Goal: Task Accomplishment & Management: Complete application form

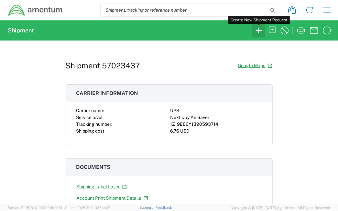
click at [260, 31] on icon "button" at bounding box center [259, 30] width 10 height 10
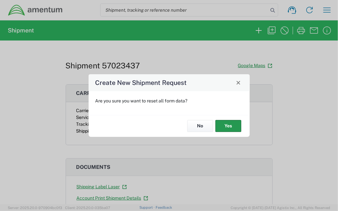
click at [226, 126] on button "Yes" at bounding box center [229, 126] width 26 height 12
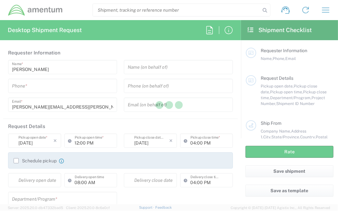
type input "[GEOGRAPHIC_DATA]"
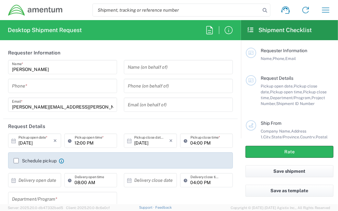
type input "United States"
type input "CORP"
click at [61, 87] on input "tel" at bounding box center [62, 85] width 101 height 11
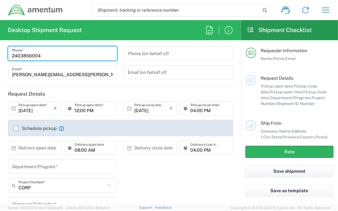
scroll to position [97, 0]
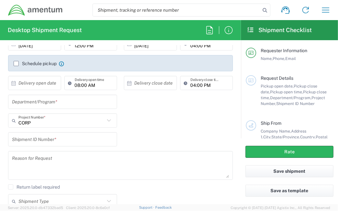
type input "2403856004"
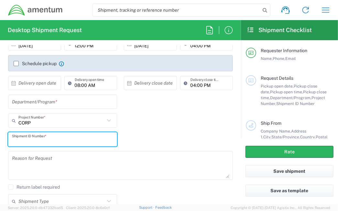
click at [90, 137] on input "text" at bounding box center [62, 139] width 101 height 11
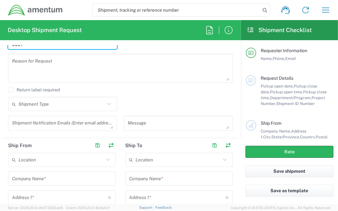
scroll to position [227, 0]
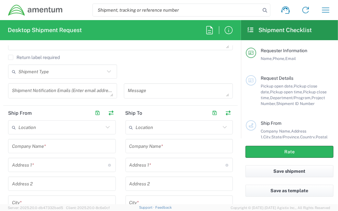
type input "0001"
click at [69, 144] on input "text" at bounding box center [62, 146] width 100 height 11
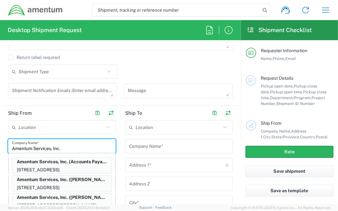
type input "Amentum Services, Inc."
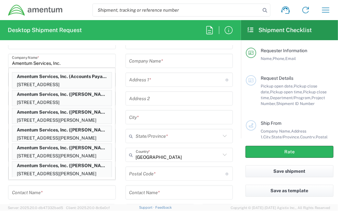
scroll to position [324, 0]
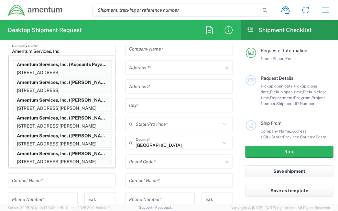
click at [82, 47] on input "Amentum Services, Inc." at bounding box center [62, 48] width 100 height 11
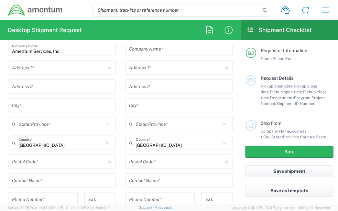
click at [76, 74] on div "Address 1 * For cross streets use street names with '&' or 'and' in between. Fo…" at bounding box center [62, 68] width 108 height 14
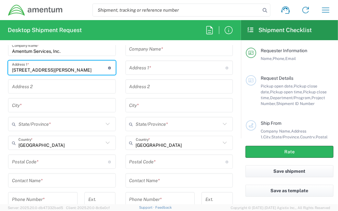
type input "2560 Judge Fran Jamieson Way"
click at [57, 90] on input "text" at bounding box center [62, 86] width 100 height 11
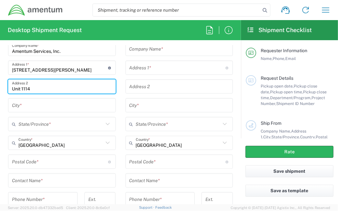
type input "Unit 1114"
click at [78, 106] on input "text" at bounding box center [62, 105] width 100 height 11
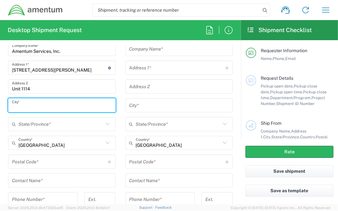
type input "P"
type input "Viera"
click at [85, 127] on input "text" at bounding box center [60, 124] width 85 height 11
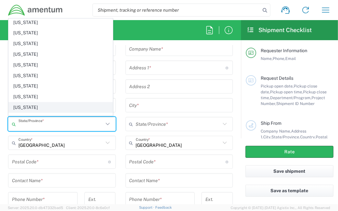
scroll to position [65, 0]
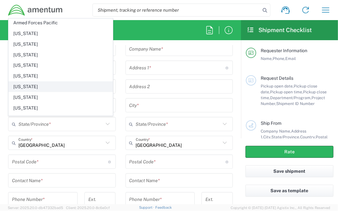
click at [21, 87] on span "Florida" at bounding box center [61, 87] width 104 height 10
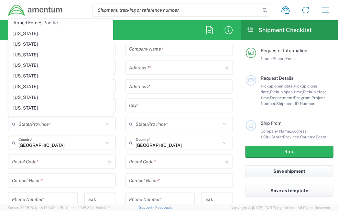
type input "Florida"
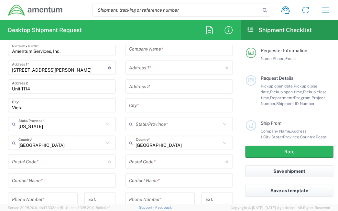
click at [33, 158] on input "undefined" at bounding box center [60, 161] width 96 height 11
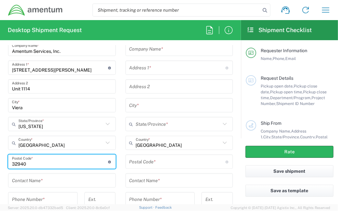
type input "32940"
click at [117, 99] on main "Location 1002-4122-6 1006-5256-0 1026-8910-0 1281-0560-3 1369-6441-0 1402-6962-…" at bounding box center [62, 141] width 118 height 236
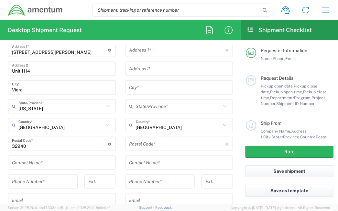
scroll to position [356, 0]
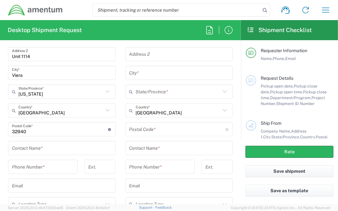
click at [68, 144] on input "text" at bounding box center [62, 148] width 100 height 11
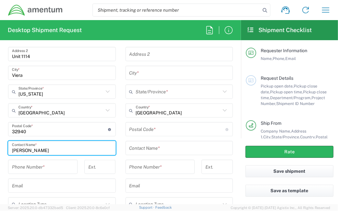
scroll to position [389, 0]
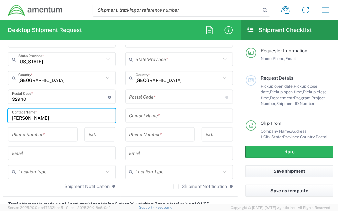
type input "Cara Cassavoy"
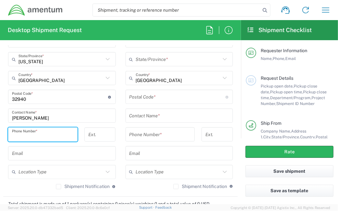
click at [65, 136] on input "tel" at bounding box center [43, 134] width 62 height 11
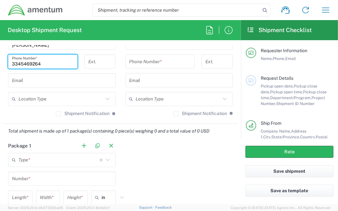
scroll to position [486, 0]
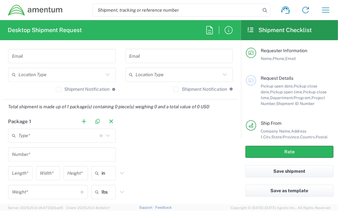
type input "3345469264"
click at [75, 138] on input "text" at bounding box center [58, 135] width 81 height 11
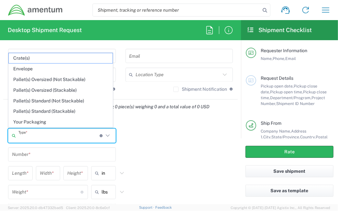
drag, startPoint x: 44, startPoint y: 71, endPoint x: 46, endPoint y: 75, distance: 4.9
click at [44, 71] on span "Envelope" at bounding box center [61, 69] width 104 height 10
type input "Envelope"
type input "1"
type input "9.5"
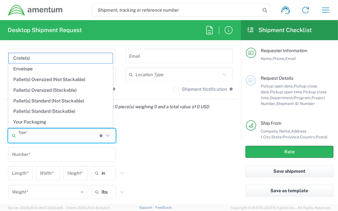
type input "12.5"
type input "0.25"
type input "1"
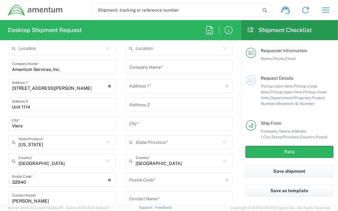
scroll to position [291, 0]
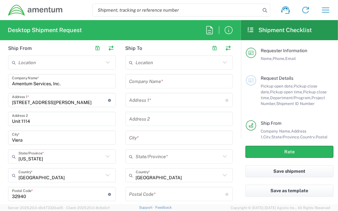
click at [161, 83] on input "text" at bounding box center [180, 81] width 100 height 11
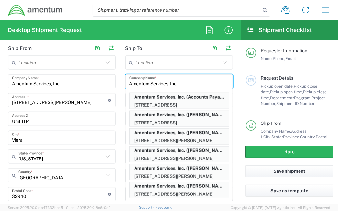
click at [219, 81] on input "Amentum Services, Inc." at bounding box center [180, 81] width 100 height 11
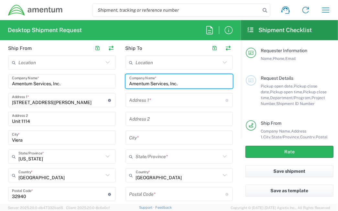
type input "Amentum Services, Inc."
click at [177, 98] on input "text" at bounding box center [178, 100] width 96 height 11
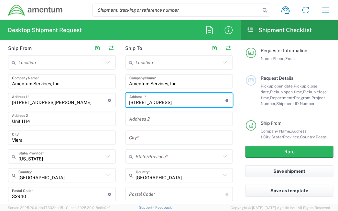
type input "2551 Dulles View Drive"
click at [132, 120] on input "text" at bounding box center [180, 118] width 100 height 11
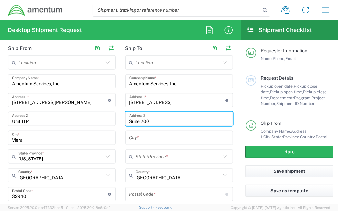
type input "Suite 700"
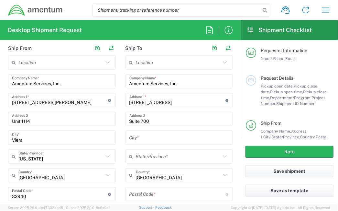
click at [150, 143] on div "City *" at bounding box center [180, 138] width 108 height 14
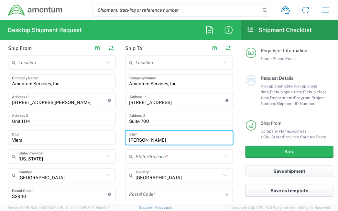
type input "Herndon"
click at [162, 153] on input "text" at bounding box center [178, 156] width 85 height 11
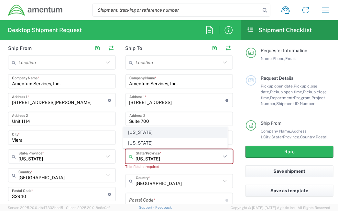
type input "Virginia"
click at [169, 136] on span "Virginia" at bounding box center [176, 132] width 104 height 10
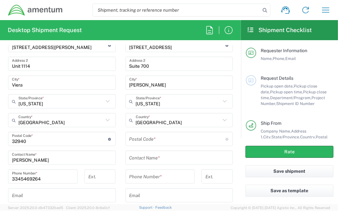
scroll to position [356, 0]
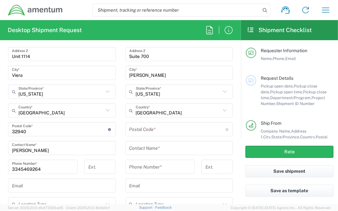
drag, startPoint x: 141, startPoint y: 134, endPoint x: 146, endPoint y: 138, distance: 6.7
click at [141, 133] on input "undefined" at bounding box center [178, 129] width 96 height 11
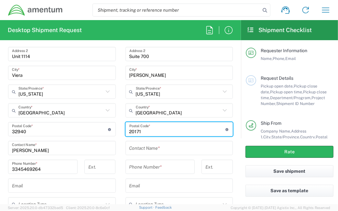
type input "20171"
click at [162, 149] on input "text" at bounding box center [180, 148] width 100 height 11
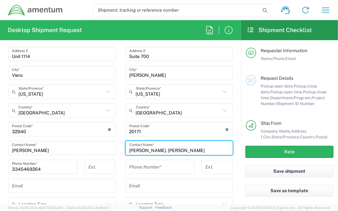
type input "Michele St. Mary"
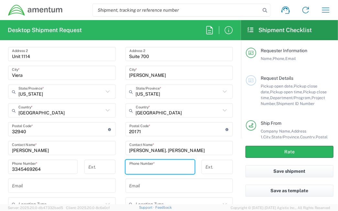
click at [153, 166] on input "tel" at bounding box center [161, 166] width 62 height 11
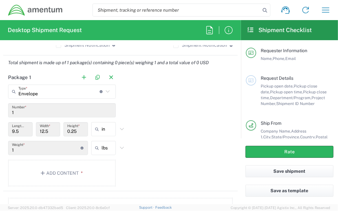
scroll to position [551, 0]
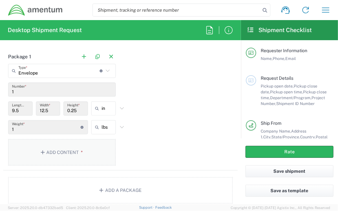
type input "5718661204"
click at [86, 156] on button "Add Content *" at bounding box center [62, 152] width 108 height 27
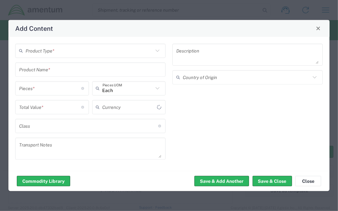
type input "US Dollar"
click at [95, 53] on input "text" at bounding box center [90, 50] width 128 height 11
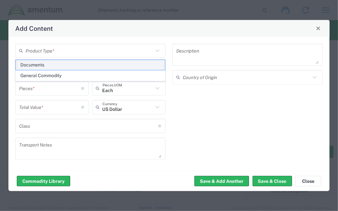
click at [74, 67] on span "Documents" at bounding box center [91, 65] width 150 height 10
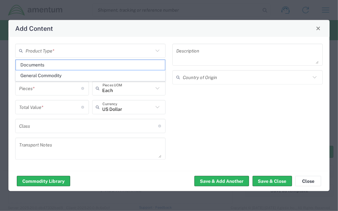
type input "Documents"
type input "1"
type textarea "Documents"
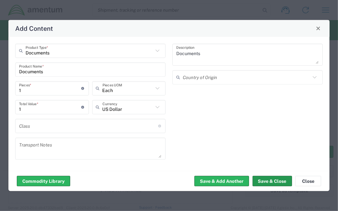
drag, startPoint x: 267, startPoint y: 179, endPoint x: 257, endPoint y: 167, distance: 15.4
click at [267, 179] on button "Save & Close" at bounding box center [273, 181] width 40 height 10
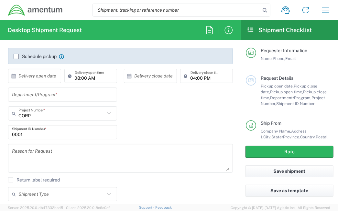
scroll to position [86, 0]
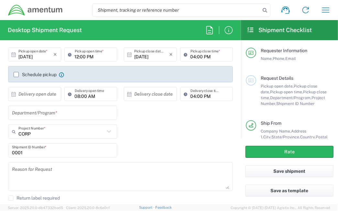
click at [74, 114] on input "text" at bounding box center [62, 112] width 101 height 11
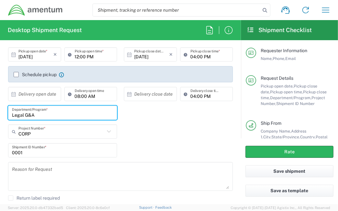
type input "Legal G&A"
click at [74, 134] on input "CORP" at bounding box center [61, 131] width 86 height 11
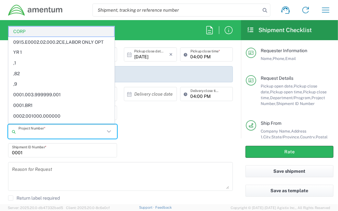
click at [29, 31] on span "CORP" at bounding box center [62, 32] width 106 height 10
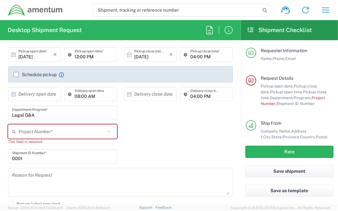
click at [39, 129] on input "text" at bounding box center [61, 131] width 86 height 11
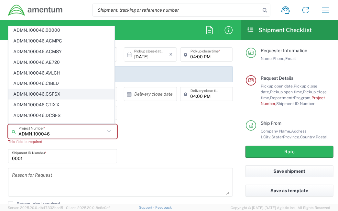
scroll to position [0, 0]
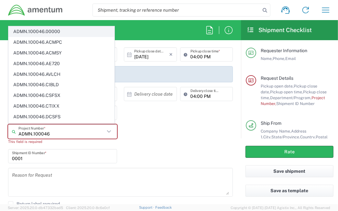
click at [36, 33] on span "ADMN.100046.00000" at bounding box center [62, 32] width 106 height 10
type input "ADMN.100046.00000"
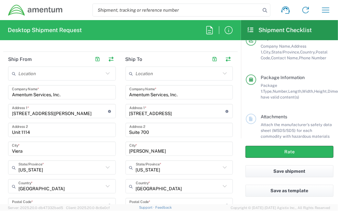
scroll to position [144, 0]
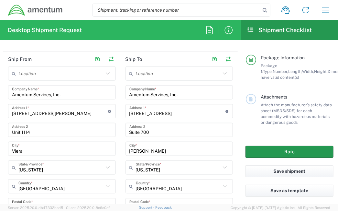
click at [274, 154] on button "Rate" at bounding box center [290, 152] width 88 height 12
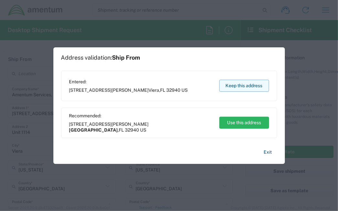
click at [243, 87] on button "Keep this address" at bounding box center [245, 86] width 50 height 12
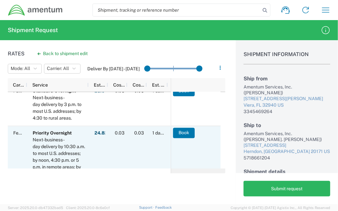
scroll to position [389, 0]
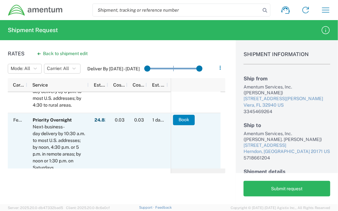
click at [179, 119] on button "Book" at bounding box center [184, 120] width 22 height 10
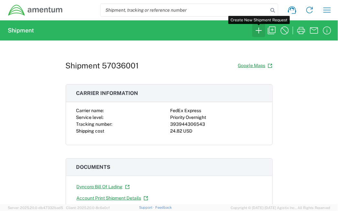
click at [260, 27] on icon "button" at bounding box center [259, 30] width 10 height 10
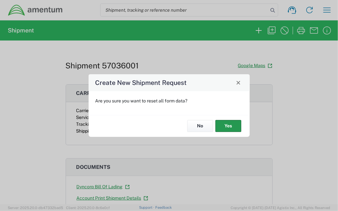
click at [226, 124] on button "Yes" at bounding box center [229, 126] width 26 height 12
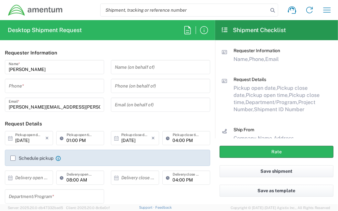
type input "CORP"
drag, startPoint x: 34, startPoint y: 92, endPoint x: 42, endPoint y: 86, distance: 10.2
click at [35, 92] on div "Phone *" at bounding box center [54, 86] width 99 height 14
click at [42, 86] on input "tel" at bounding box center [55, 85] width 92 height 11
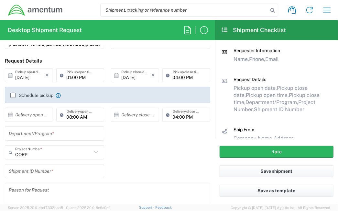
scroll to position [65, 0]
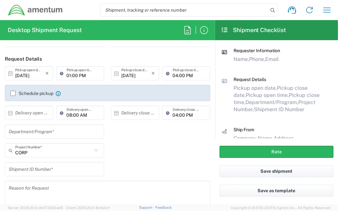
type input "2403856004"
click at [81, 133] on input "text" at bounding box center [55, 131] width 92 height 11
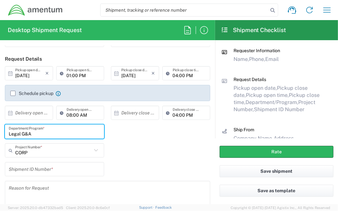
type input "Legal G&A"
click at [60, 153] on input "CORP" at bounding box center [53, 150] width 77 height 11
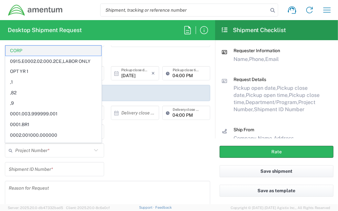
click at [21, 54] on span "CORP" at bounding box center [54, 51] width 96 height 10
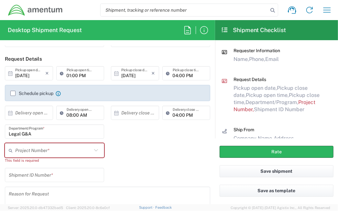
click at [72, 151] on input "text" at bounding box center [53, 150] width 77 height 11
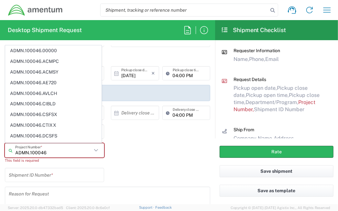
drag, startPoint x: 37, startPoint y: 51, endPoint x: 65, endPoint y: 71, distance: 34.5
click at [37, 51] on span "ADMN.100046.00000" at bounding box center [54, 51] width 96 height 10
type input "ADMN.100046.00000"
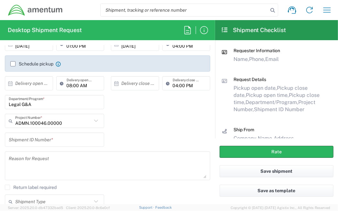
scroll to position [130, 0]
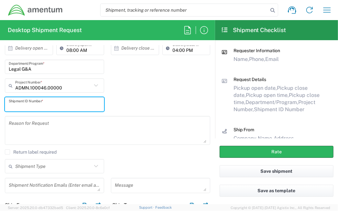
click at [53, 101] on input "text" at bounding box center [55, 104] width 92 height 11
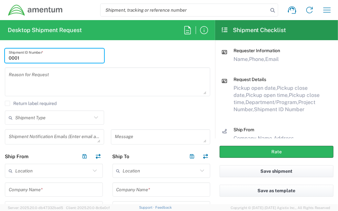
scroll to position [227, 0]
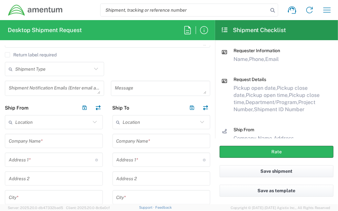
type input "0001"
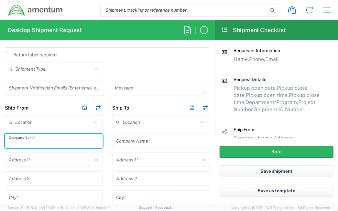
click at [50, 142] on input "text" at bounding box center [54, 140] width 90 height 11
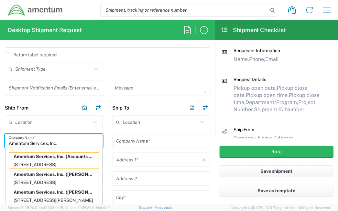
click at [85, 141] on input "Amentum Services, Inc." at bounding box center [54, 140] width 90 height 11
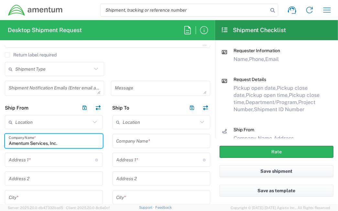
type input "Amentum Services, Inc."
click at [135, 144] on input "text" at bounding box center [162, 140] width 90 height 11
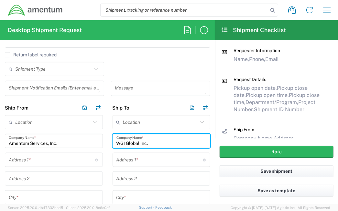
type input "WGI Global Inc."
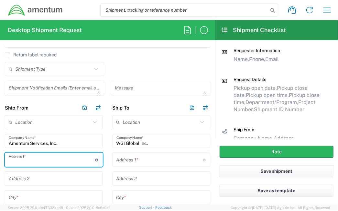
click at [74, 158] on input "text" at bounding box center [52, 159] width 86 height 11
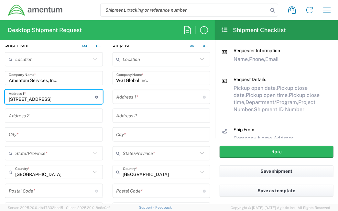
scroll to position [291, 0]
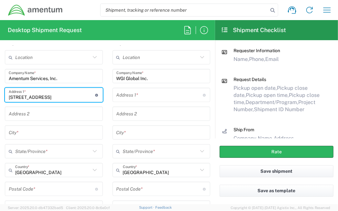
type input "205 East Main St."
click at [48, 130] on input "text" at bounding box center [54, 132] width 90 height 11
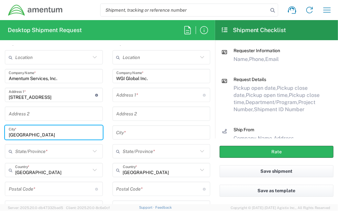
type input "Burkittsville"
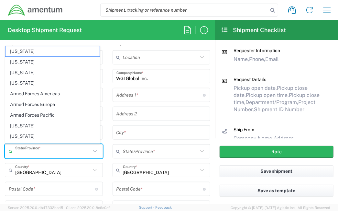
click at [51, 149] on input "text" at bounding box center [52, 151] width 75 height 11
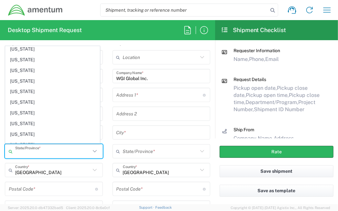
scroll to position [227, 0]
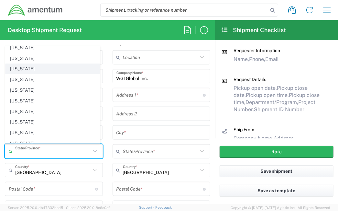
click at [20, 64] on span "Maryland" at bounding box center [53, 69] width 94 height 10
type input "Maryland"
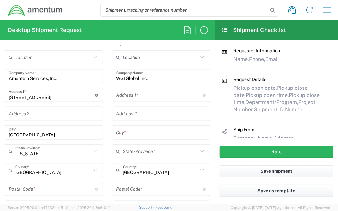
scroll to position [324, 0]
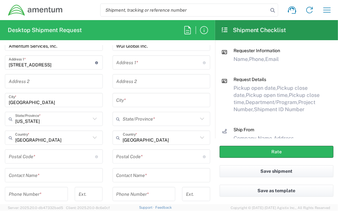
click at [37, 155] on input "undefined" at bounding box center [52, 156] width 86 height 11
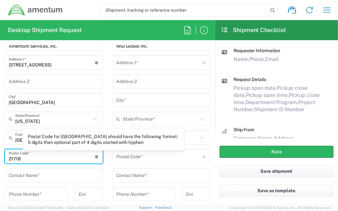
type input "21718"
click at [74, 175] on input "text" at bounding box center [54, 175] width 90 height 11
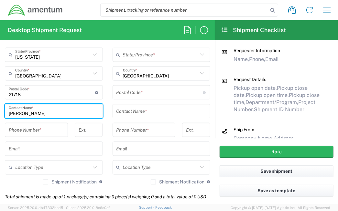
scroll to position [389, 0]
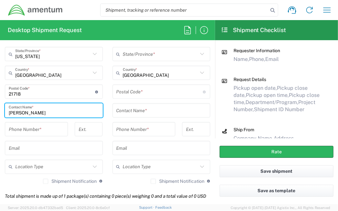
type input "[PERSON_NAME]"
click at [28, 132] on input "tel" at bounding box center [36, 129] width 55 height 11
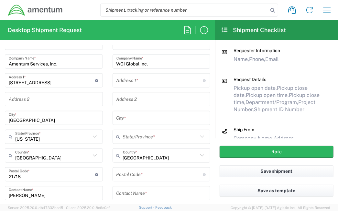
scroll to position [291, 0]
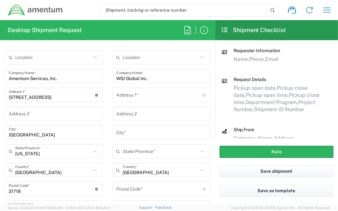
type input "2403856004"
click at [125, 95] on input "text" at bounding box center [160, 94] width 86 height 11
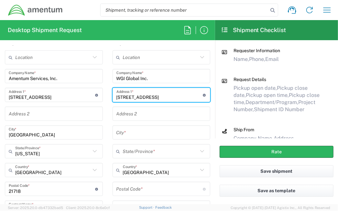
type input "14A Pryluzhna Street"
click at [152, 115] on input "text" at bounding box center [162, 113] width 90 height 11
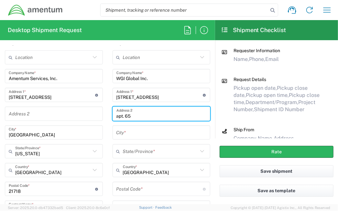
type input "apt. 65"
click at [176, 134] on input "text" at bounding box center [162, 132] width 90 height 11
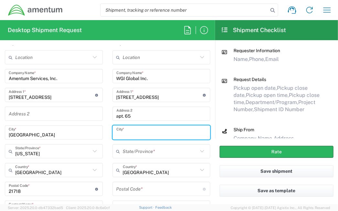
click at [163, 173] on input "United States" at bounding box center [160, 170] width 75 height 11
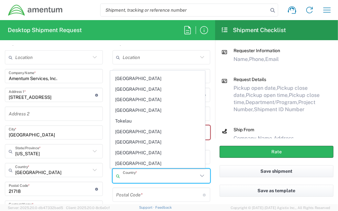
scroll to position [2397, 0]
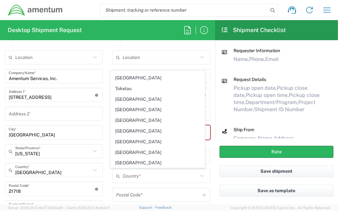
click at [121, 200] on span "Ukraine" at bounding box center [158, 205] width 94 height 10
type input "Ukraine"
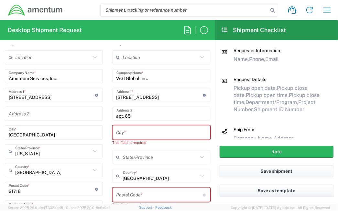
click at [139, 132] on input "text" at bounding box center [162, 132] width 90 height 11
click at [147, 154] on input "text" at bounding box center [160, 157] width 75 height 11
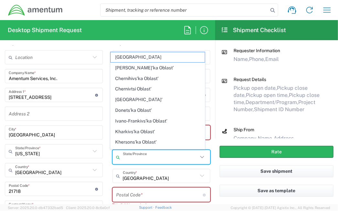
click at [147, 154] on input "text" at bounding box center [160, 157] width 75 height 11
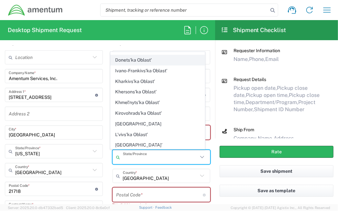
scroll to position [65, 0]
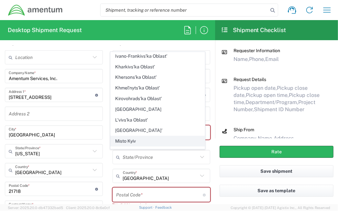
click at [141, 136] on span "Misto Kyiv" at bounding box center [158, 141] width 94 height 10
type input "Misto Kyiv"
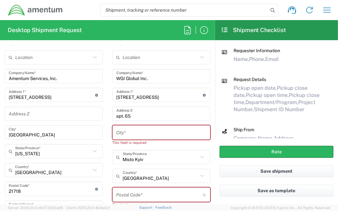
click at [134, 132] on input "text" at bounding box center [162, 132] width 90 height 11
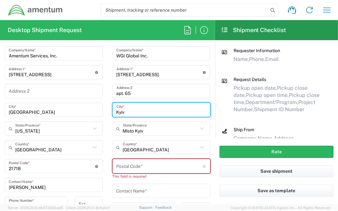
scroll to position [324, 0]
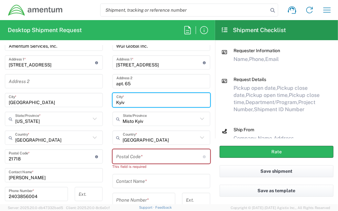
type input "Kyiv"
click at [160, 158] on input "undefined" at bounding box center [160, 156] width 86 height 11
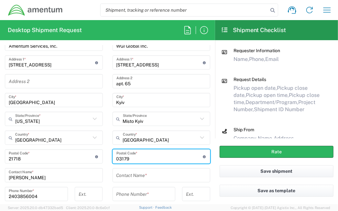
type input "03179"
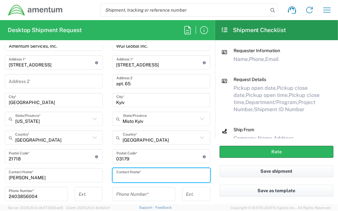
click at [149, 180] on input "text" at bounding box center [162, 175] width 90 height 11
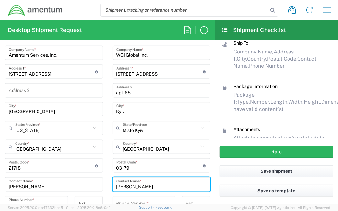
scroll to position [356, 0]
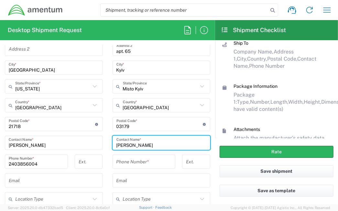
type input "Hanna Kryshmaru"
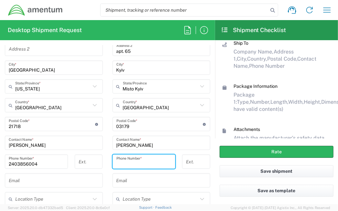
click at [163, 161] on input "tel" at bounding box center [144, 161] width 55 height 11
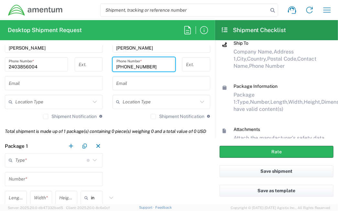
scroll to position [486, 0]
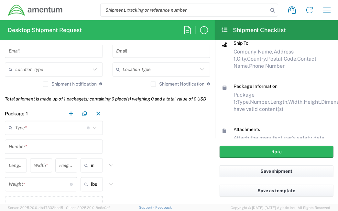
type input "+380999175600"
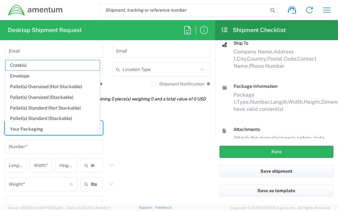
click at [54, 134] on input "text" at bounding box center [51, 127] width 72 height 11
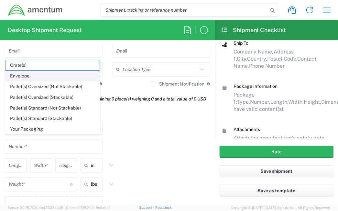
click at [29, 75] on span "Envelope" at bounding box center [53, 76] width 94 height 10
type input "Envelope"
type input "1"
type input "9.5"
type input "12.5"
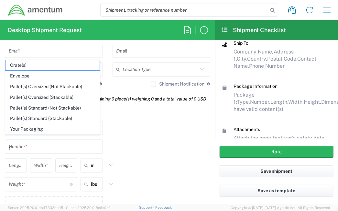
type input "0.25"
type input "1"
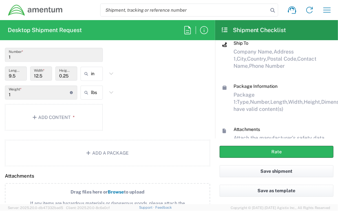
scroll to position [583, 0]
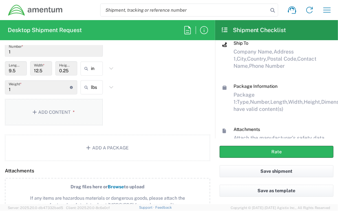
click at [58, 125] on button "Add Content *" at bounding box center [54, 112] width 98 height 27
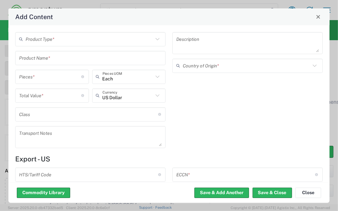
click at [65, 40] on input "text" at bounding box center [90, 38] width 128 height 11
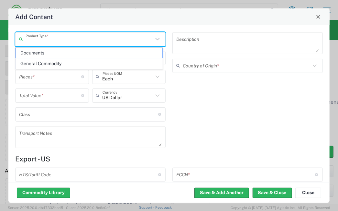
drag, startPoint x: 58, startPoint y: 55, endPoint x: 70, endPoint y: 55, distance: 11.3
click at [58, 54] on span "Documents" at bounding box center [89, 53] width 147 height 10
type input "Documents"
type input "1"
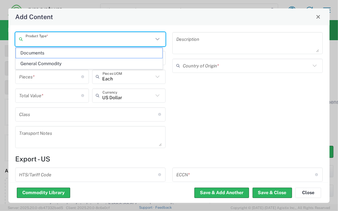
type input "1"
type textarea "Documents"
type input "United States"
type input "0000.00.0000"
type input "FTR Exemption"
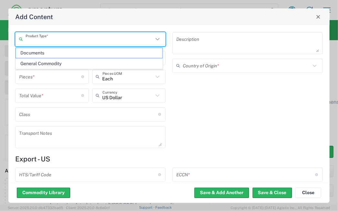
type input "0000"
type input "0000.00.0000"
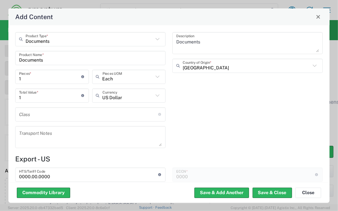
type input "30.37(a)"
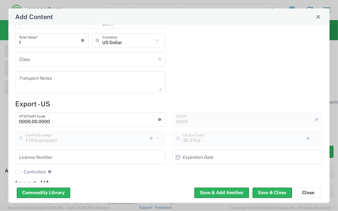
scroll to position [65, 0]
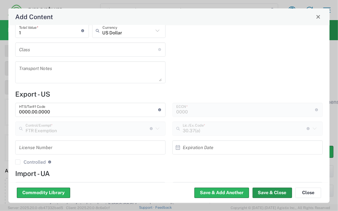
click at [268, 191] on button "Save & Close" at bounding box center [273, 193] width 40 height 10
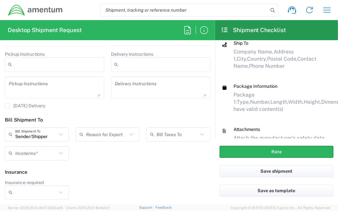
scroll to position [0, 0]
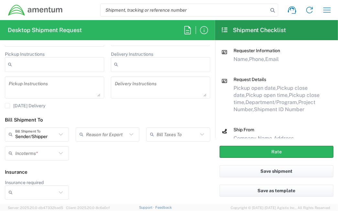
click at [164, 135] on input "text" at bounding box center [177, 134] width 41 height 11
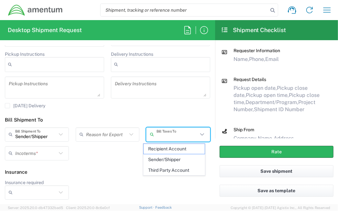
click at [170, 136] on input "text" at bounding box center [177, 134] width 41 height 11
click at [171, 161] on span "Sender/Shipper" at bounding box center [174, 159] width 61 height 10
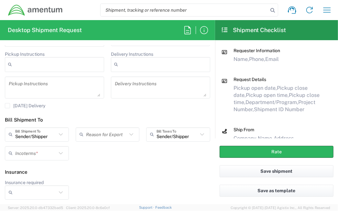
click at [21, 153] on input "text" at bounding box center [35, 152] width 41 height 11
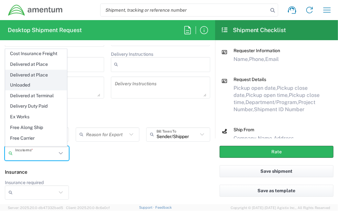
scroll to position [58, 0]
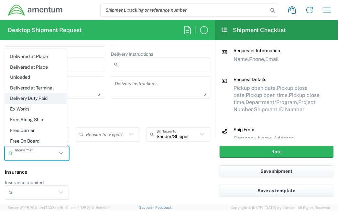
click at [29, 102] on span "Delivery Duty Paid" at bounding box center [36, 98] width 61 height 10
type input "Sender/Shipper"
type input "Delivery Duty Paid"
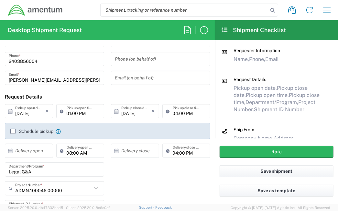
scroll to position [0, 0]
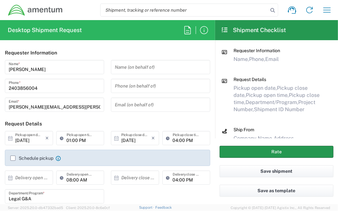
click at [254, 154] on button "Rate" at bounding box center [277, 152] width 114 height 12
